Goal: Task Accomplishment & Management: Manage account settings

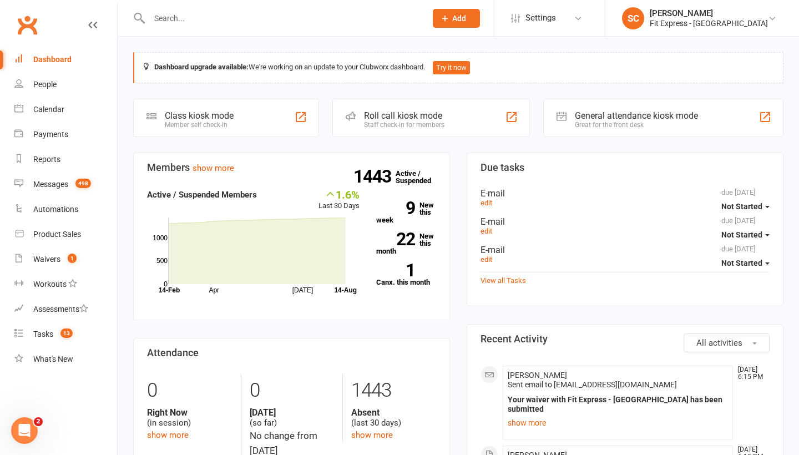
click at [54, 57] on div "Dashboard" at bounding box center [52, 59] width 38 height 9
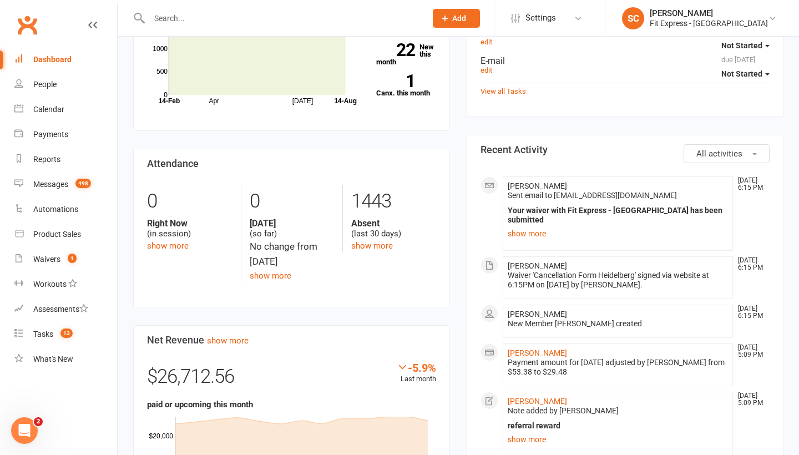
scroll to position [190, 0]
click at [533, 348] on link "[PERSON_NAME]" at bounding box center [536, 352] width 59 height 9
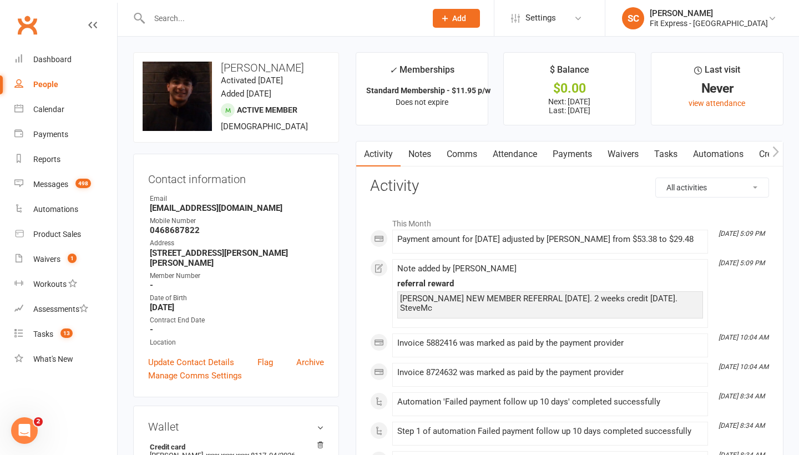
click at [418, 151] on link "Notes" at bounding box center [419, 154] width 38 height 26
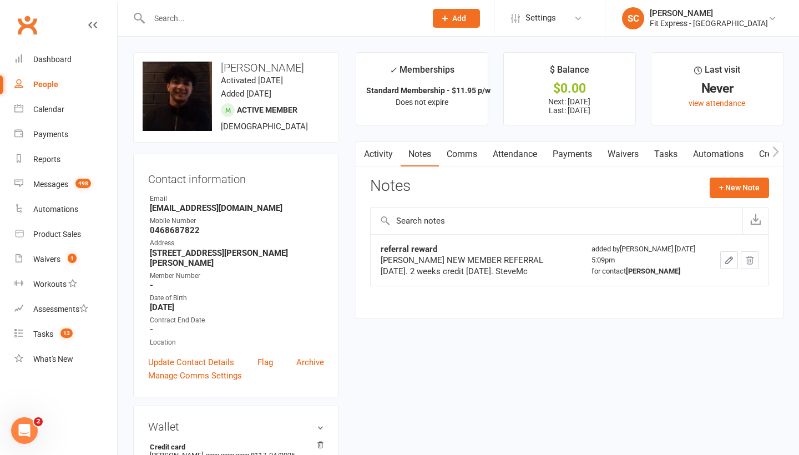
click at [630, 153] on link "Waivers" at bounding box center [622, 154] width 47 height 26
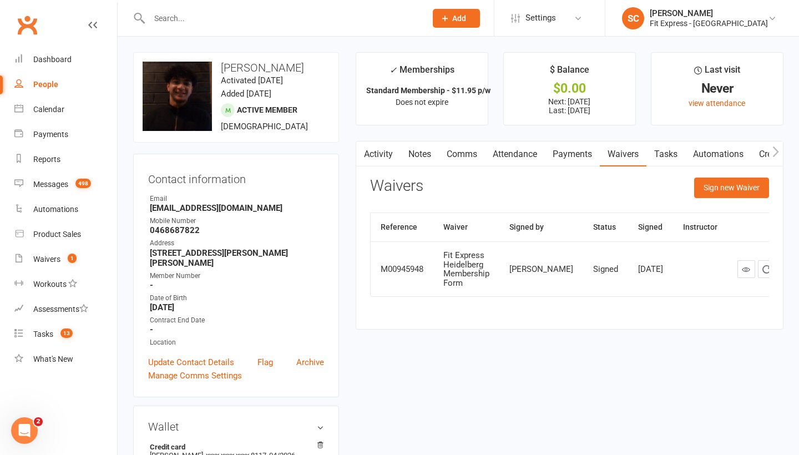
click at [586, 156] on link "Payments" at bounding box center [572, 154] width 55 height 26
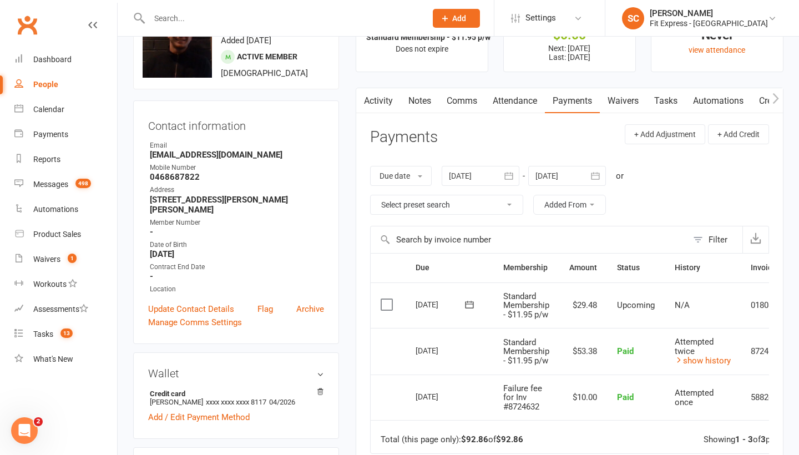
scroll to position [68, 0]
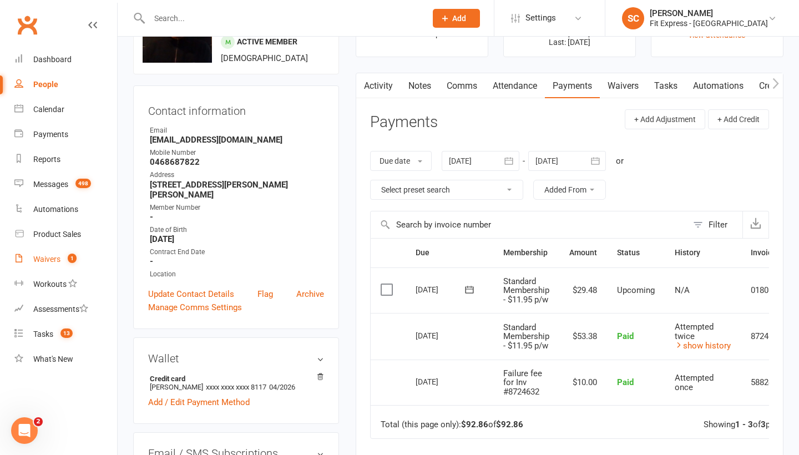
click at [41, 258] on div "Waivers" at bounding box center [46, 259] width 27 height 9
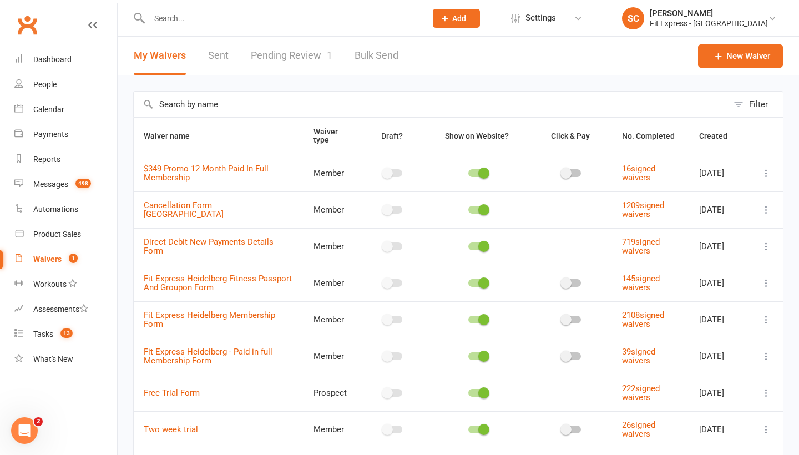
click at [274, 55] on link "Pending Review 1" at bounding box center [292, 56] width 82 height 38
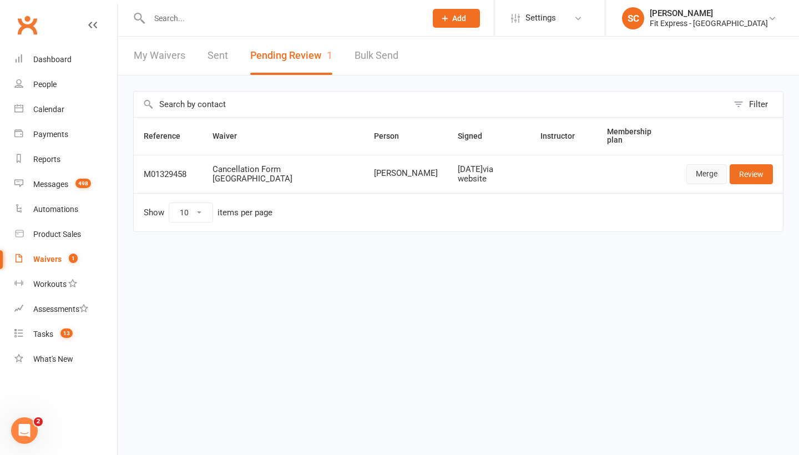
click at [713, 175] on link "Merge" at bounding box center [706, 174] width 40 height 20
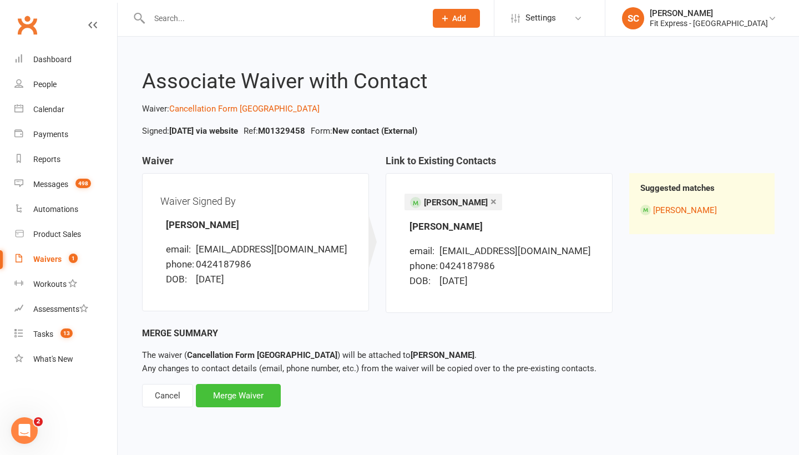
click at [237, 393] on div "Merge Waiver" at bounding box center [238, 395] width 85 height 23
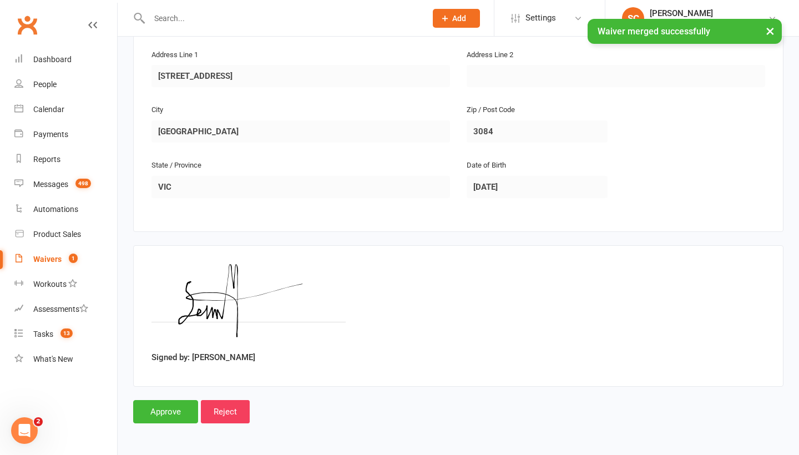
scroll to position [295, 0]
click at [165, 401] on input "Approve" at bounding box center [165, 411] width 65 height 23
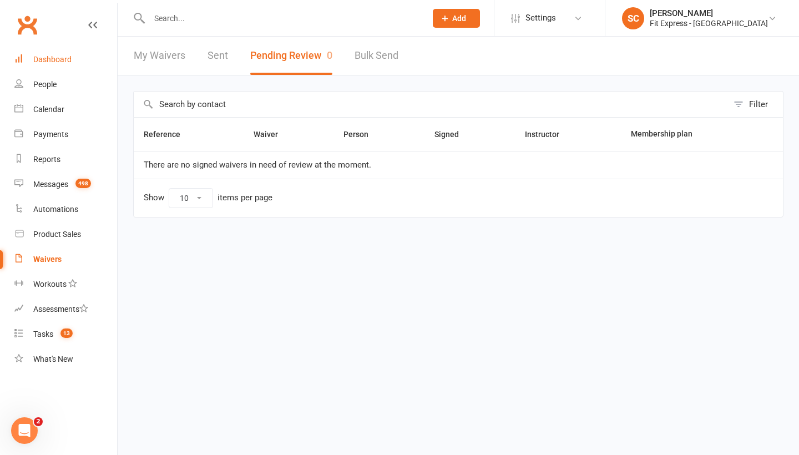
click at [49, 59] on div "Dashboard" at bounding box center [52, 59] width 38 height 9
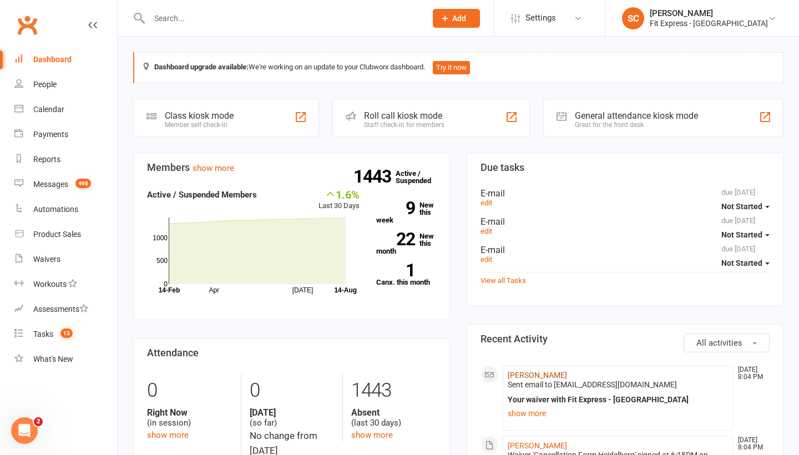
click at [529, 374] on link "[PERSON_NAME]" at bounding box center [536, 374] width 59 height 9
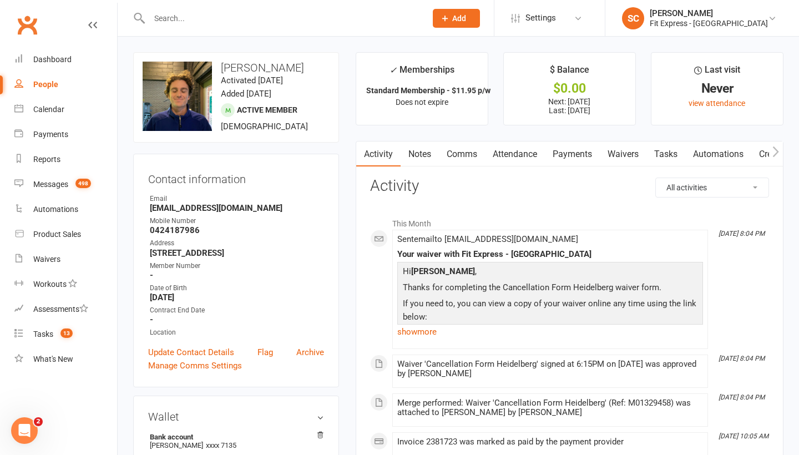
click at [428, 156] on link "Notes" at bounding box center [419, 154] width 38 height 26
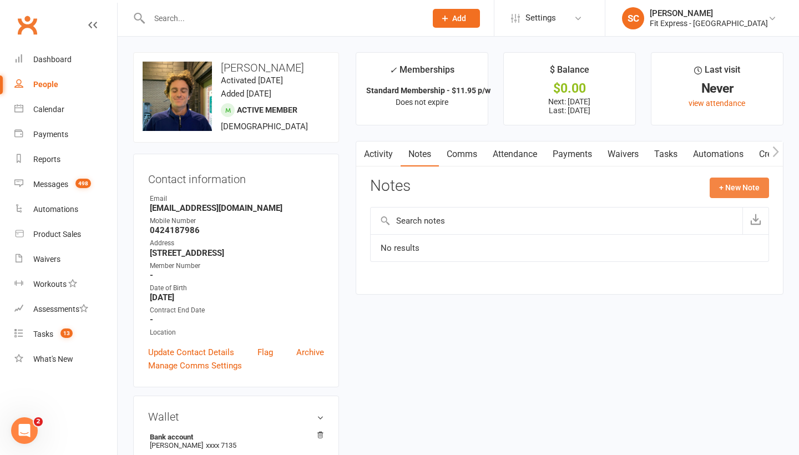
click at [738, 186] on button "+ New Note" at bounding box center [738, 187] width 59 height 20
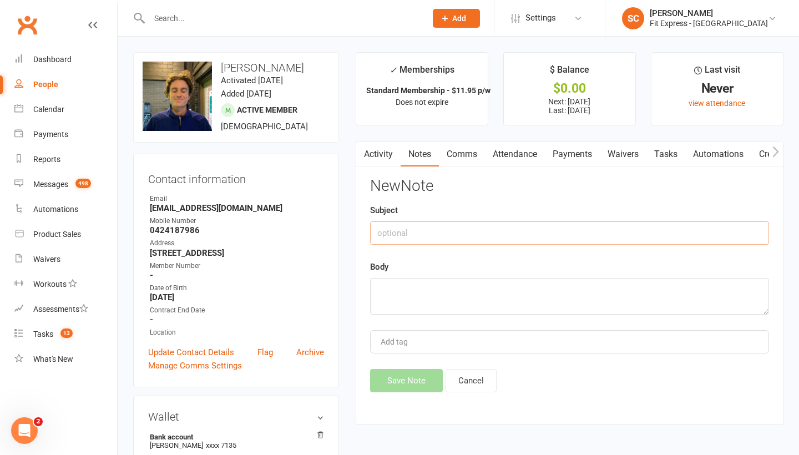
click at [513, 235] on input "text" at bounding box center [569, 232] width 399 height 23
type input "cancel [DATE]"
click at [467, 302] on textarea at bounding box center [569, 296] width 399 height 37
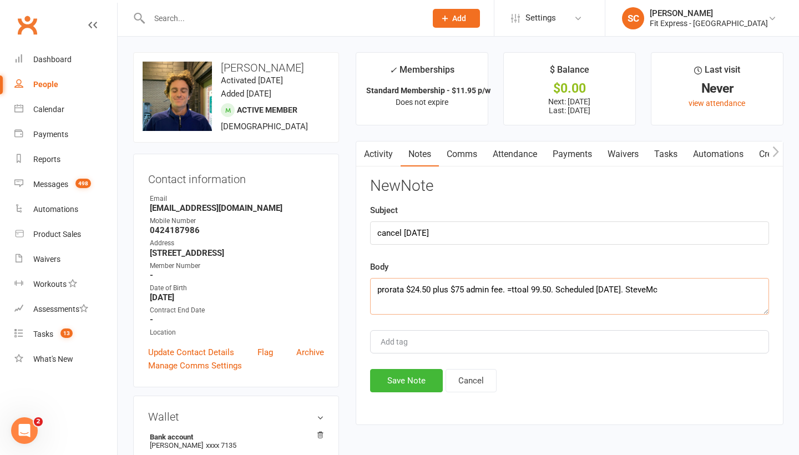
click at [522, 289] on textarea "prorata $24.50 plus $75 admin fee. =ttoal 99.50. Scheduled [DATE]. SteveMc" at bounding box center [569, 296] width 399 height 37
click at [533, 290] on textarea "prorata $24.50 plus $75 admin fee. =total 99.50. Scheduled [DATE]. SteveMc" at bounding box center [569, 296] width 399 height 37
type textarea "prorata $24.50 plus $75 admin fee. =total $99.50. Scheduled [DATE]. SteveMc"
click at [408, 375] on button "Save Note" at bounding box center [406, 380] width 73 height 23
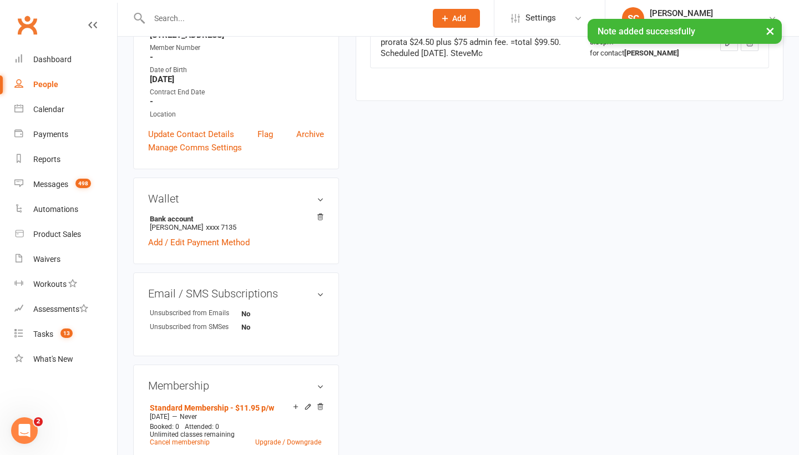
scroll to position [222, 0]
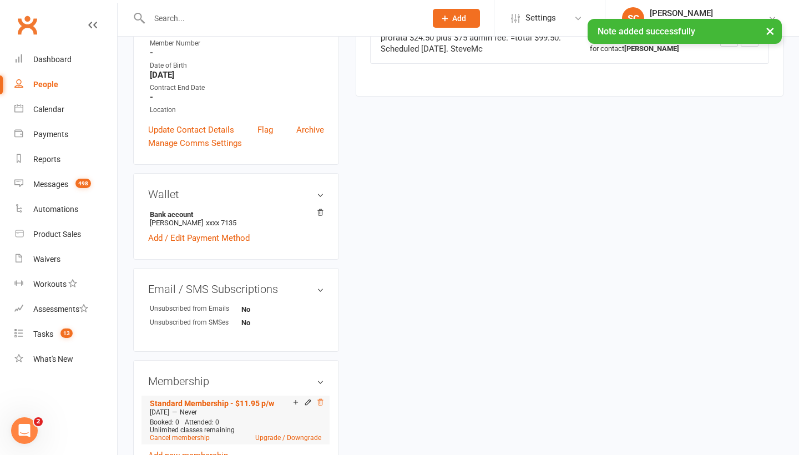
click at [323, 402] on icon at bounding box center [320, 402] width 8 height 8
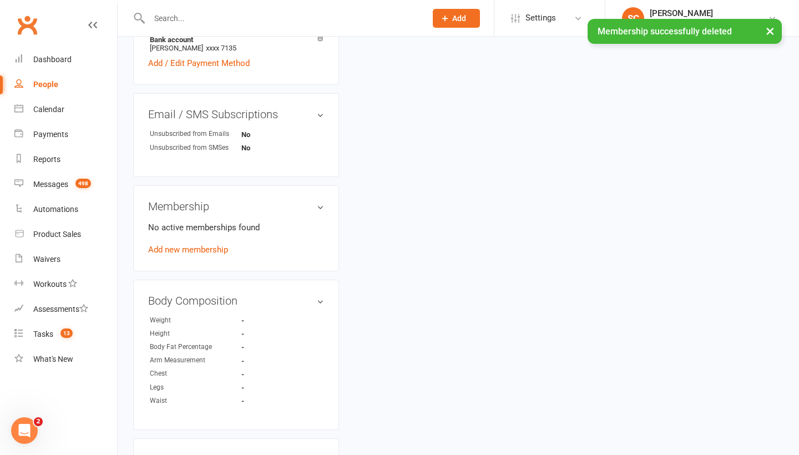
scroll to position [396, 0]
click at [201, 245] on link "Add new membership" at bounding box center [188, 248] width 80 height 10
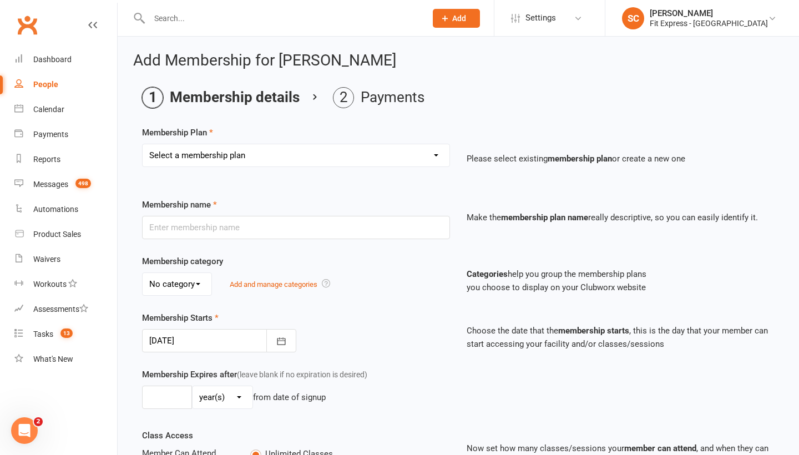
select select "25"
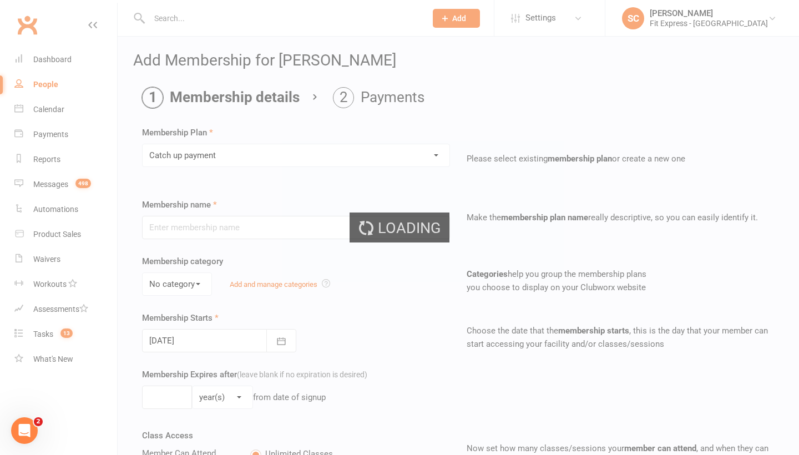
type input "Catch up payment"
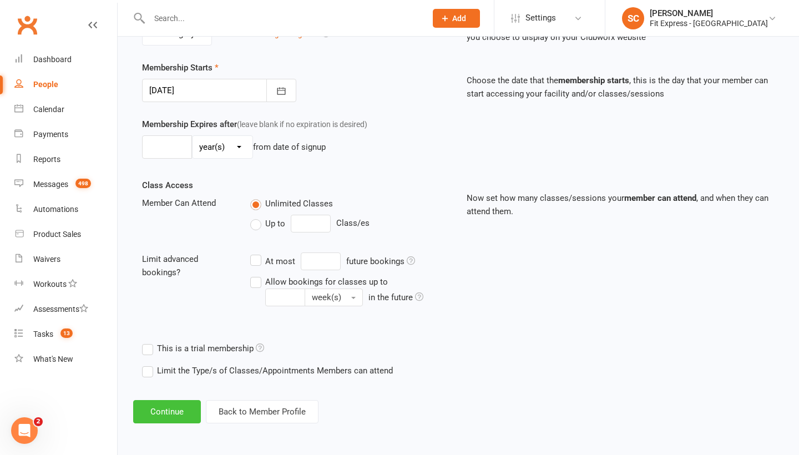
scroll to position [259, 0]
click at [160, 401] on button "Continue" at bounding box center [167, 411] width 68 height 23
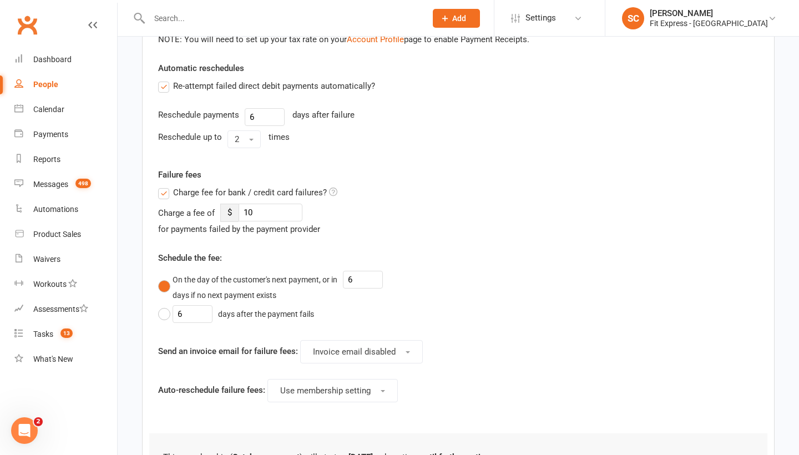
scroll to position [0, 0]
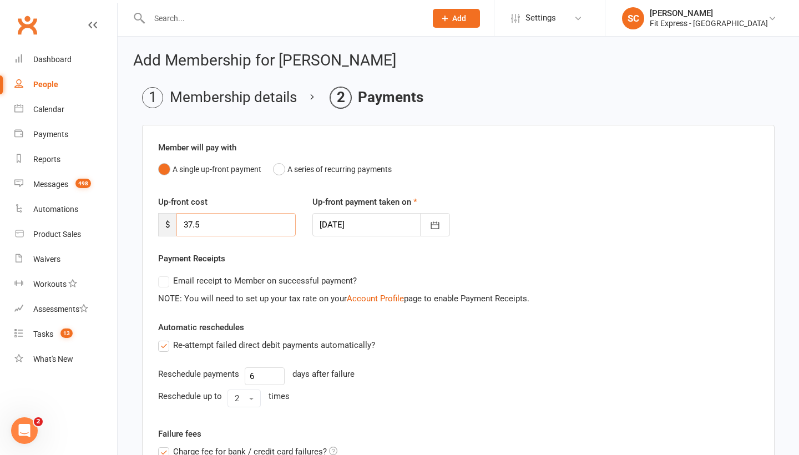
click at [266, 231] on input "37.5" at bounding box center [235, 224] width 119 height 23
type input "3"
type input "99.50"
click at [438, 225] on icon "button" at bounding box center [434, 225] width 11 height 11
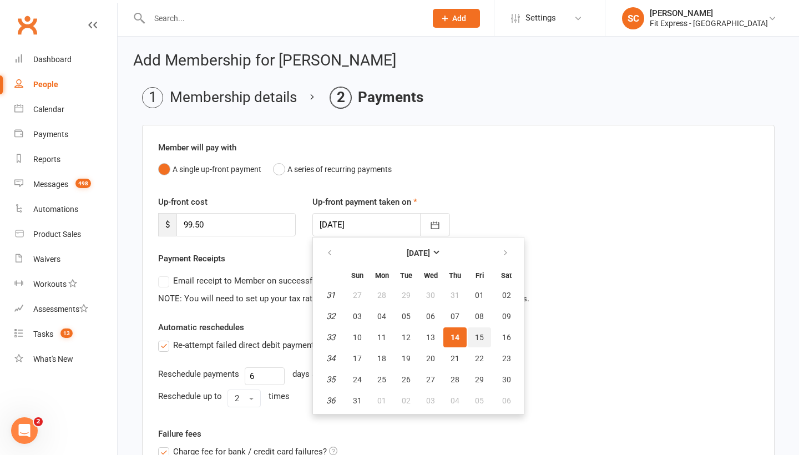
click at [481, 340] on span "15" at bounding box center [479, 337] width 9 height 9
type input "[DATE]"
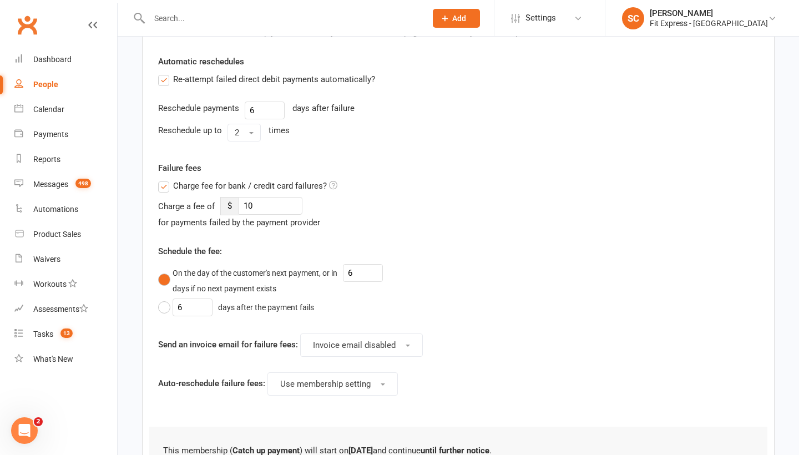
scroll to position [268, 0]
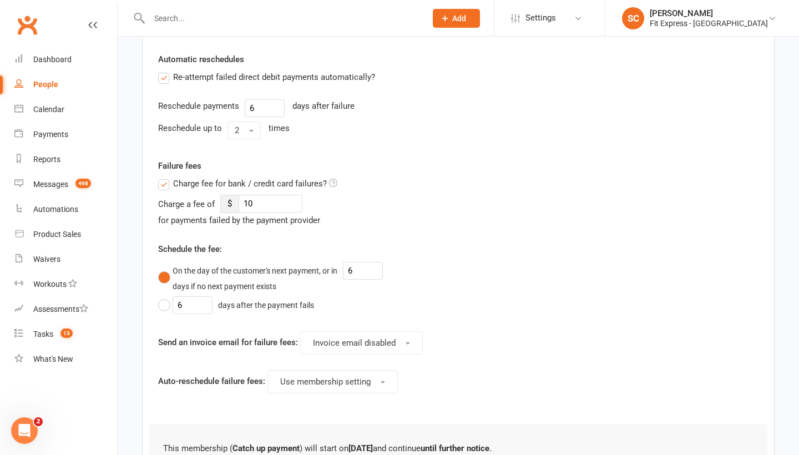
click at [162, 183] on label "Charge fee for bank / credit card failures?" at bounding box center [247, 183] width 179 height 13
click at [162, 177] on input "Charge fee for bank / credit card failures?" at bounding box center [247, 177] width 179 height 0
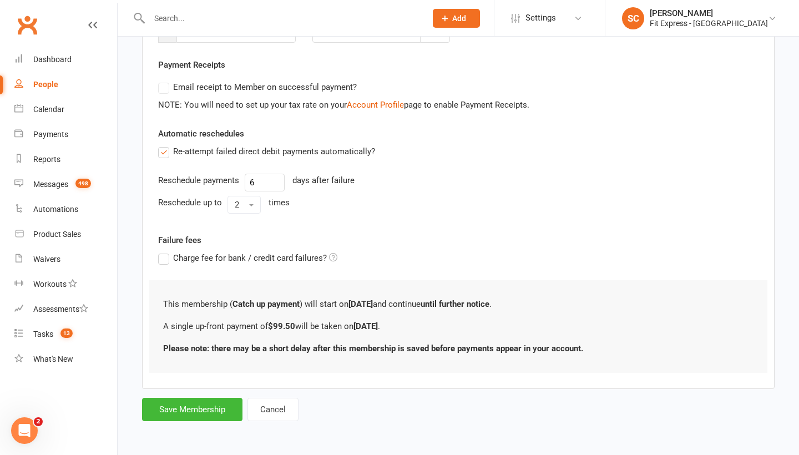
scroll to position [202, 0]
click at [206, 404] on button "Save Membership" at bounding box center [192, 409] width 100 height 23
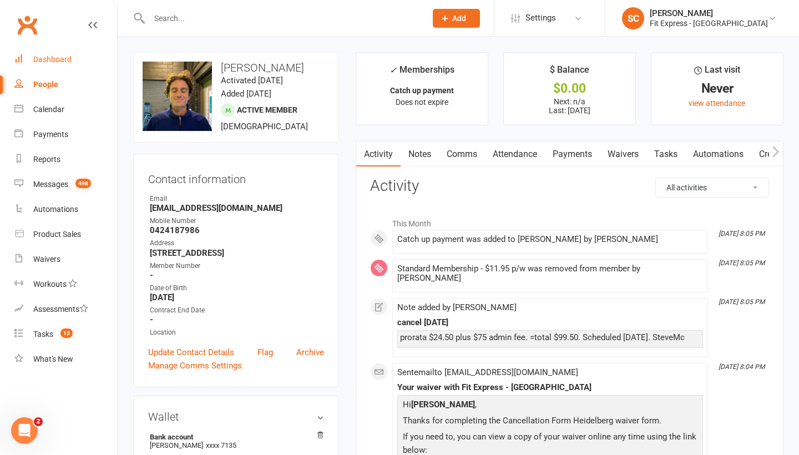
click at [69, 64] on link "Dashboard" at bounding box center [65, 59] width 103 height 25
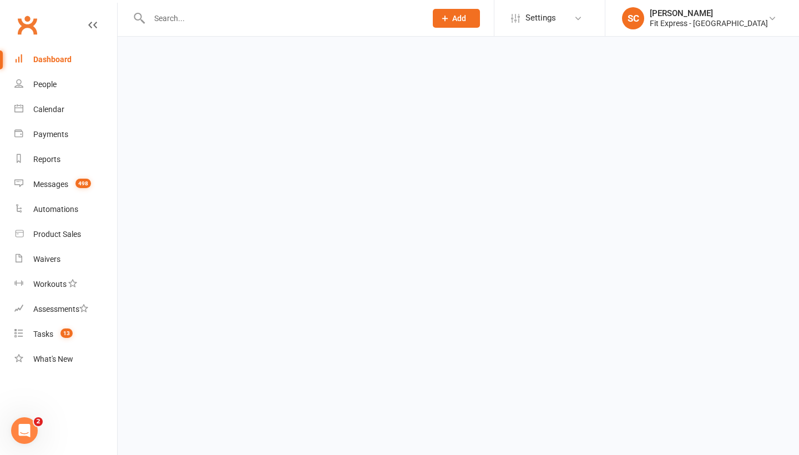
click at [69, 64] on link "Dashboard" at bounding box center [65, 59] width 103 height 25
